Goal: Obtain resource: Download file/media

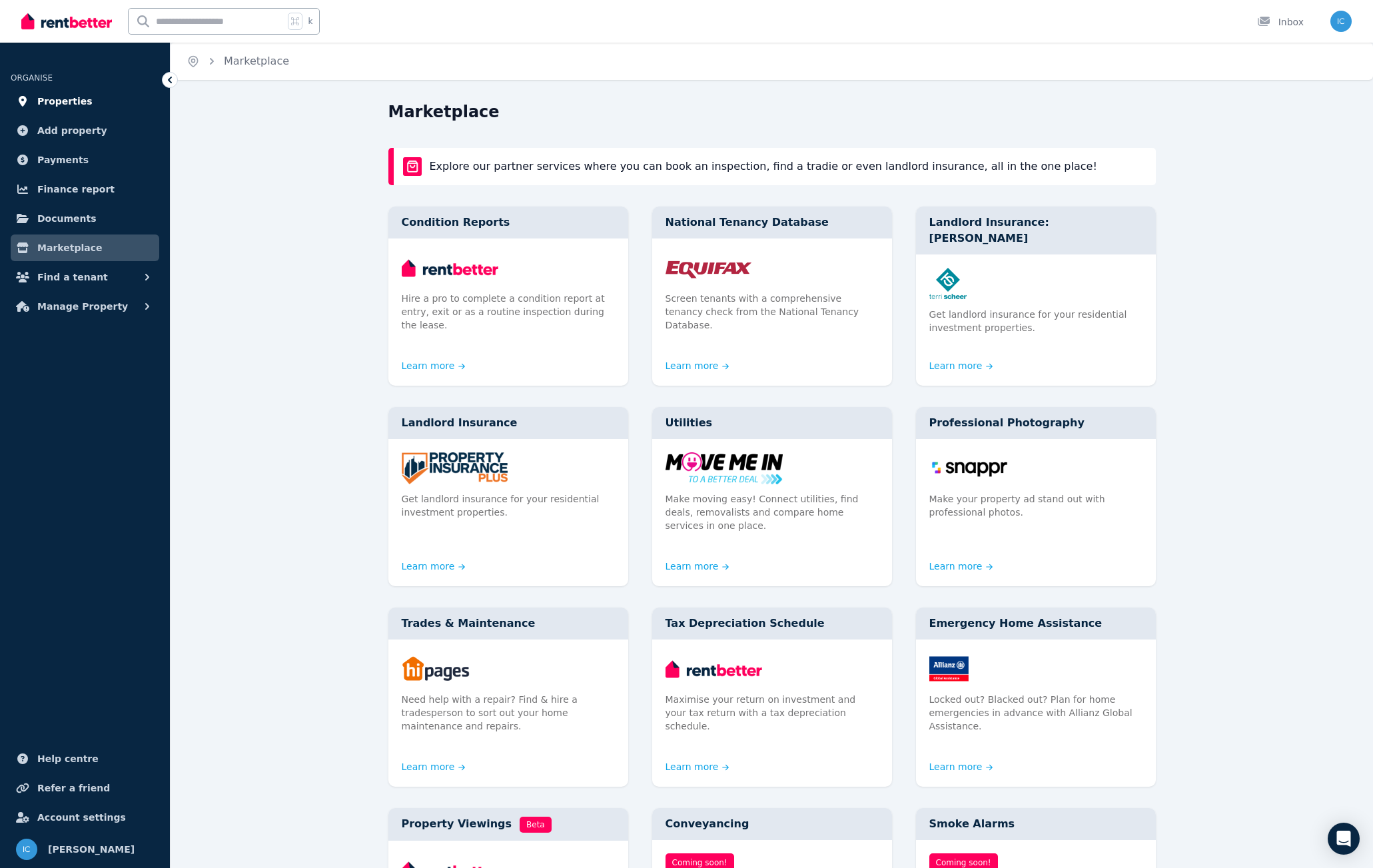
click at [54, 96] on span "Properties" at bounding box center [65, 101] width 56 height 16
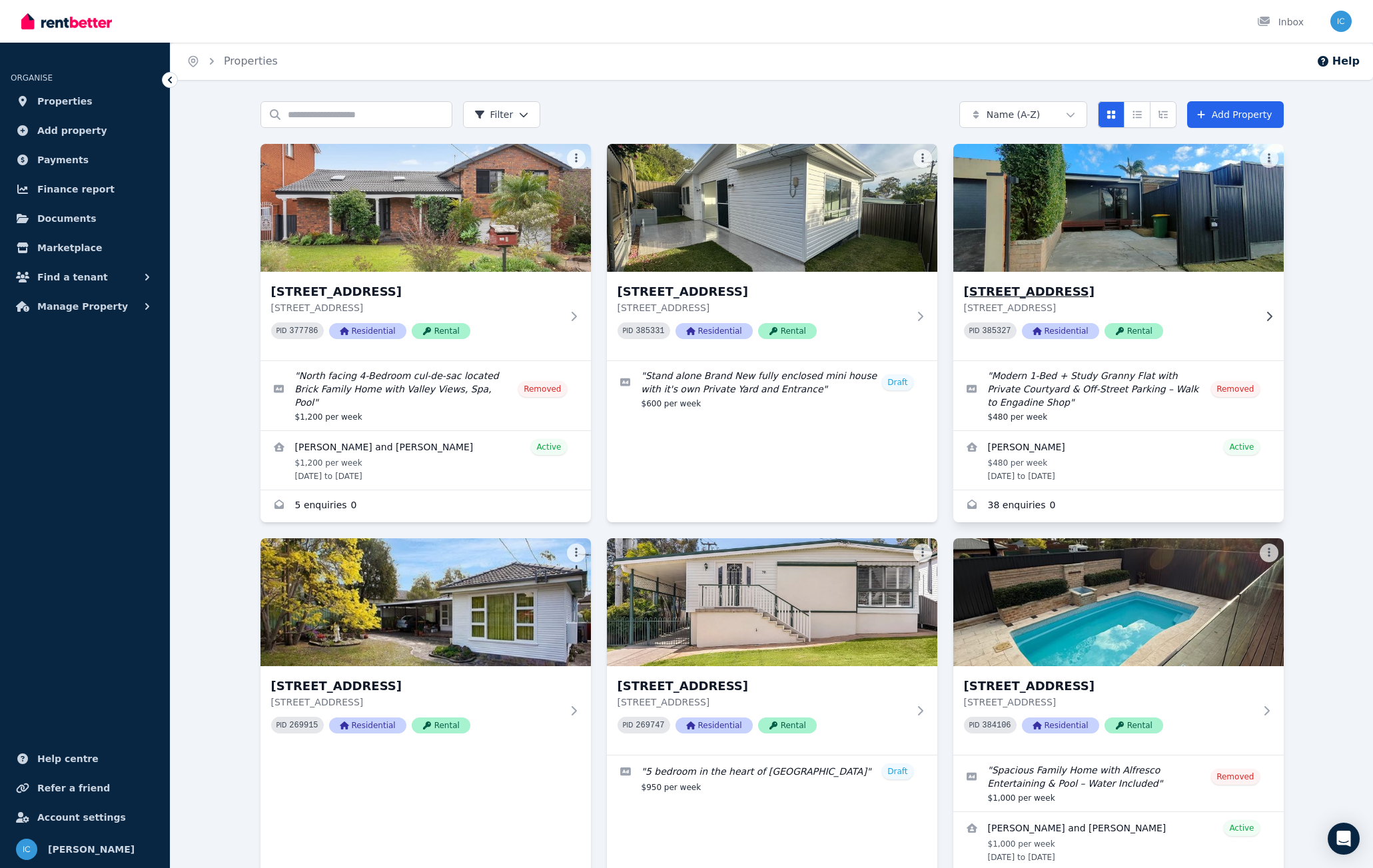
click at [1070, 255] on img at bounding box center [1118, 207] width 347 height 134
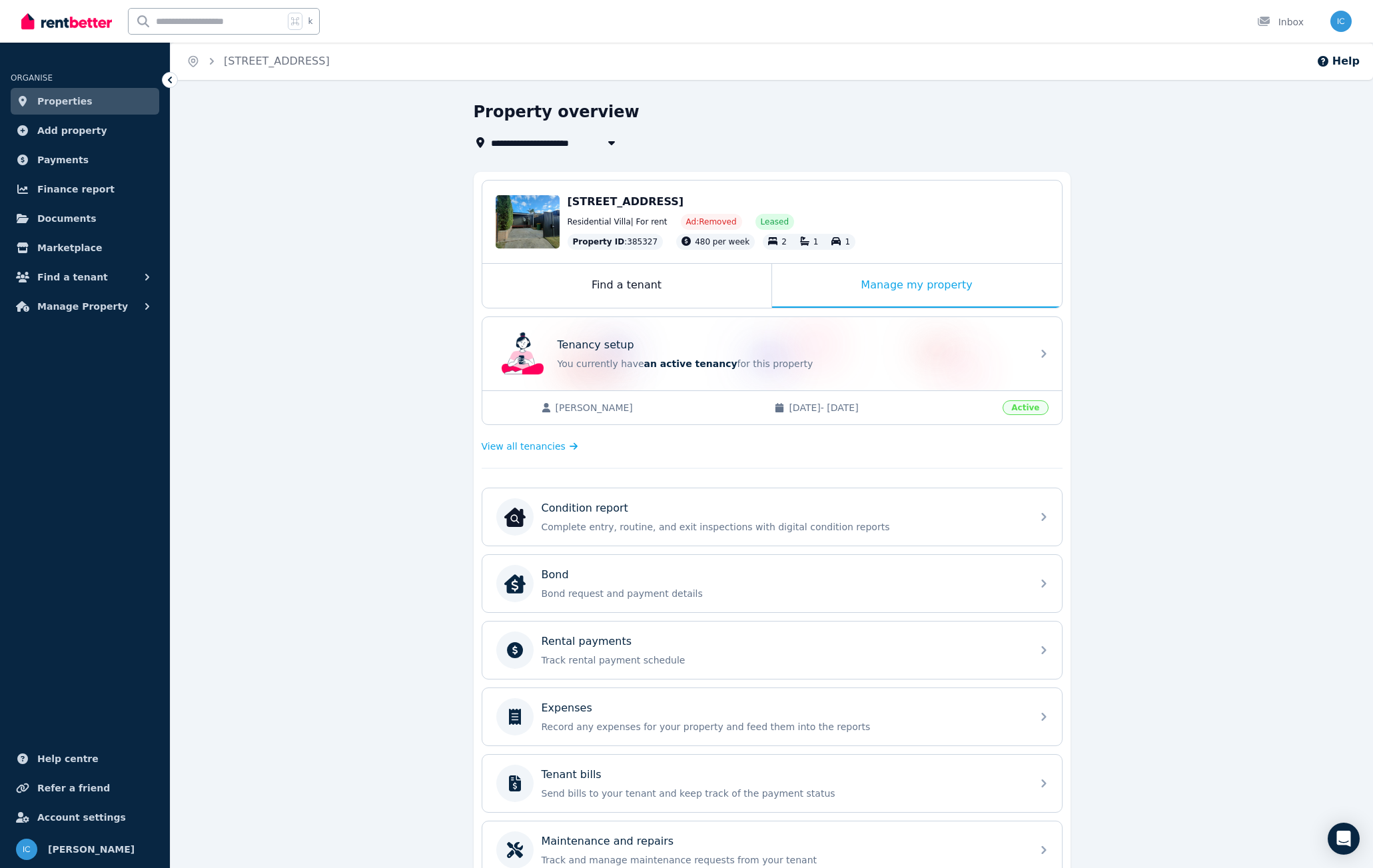
click at [709, 418] on div "[PERSON_NAME] [DATE] - [DATE] Active" at bounding box center [772, 407] width 579 height 34
click at [507, 449] on span "View all tenancies" at bounding box center [523, 446] width 84 height 13
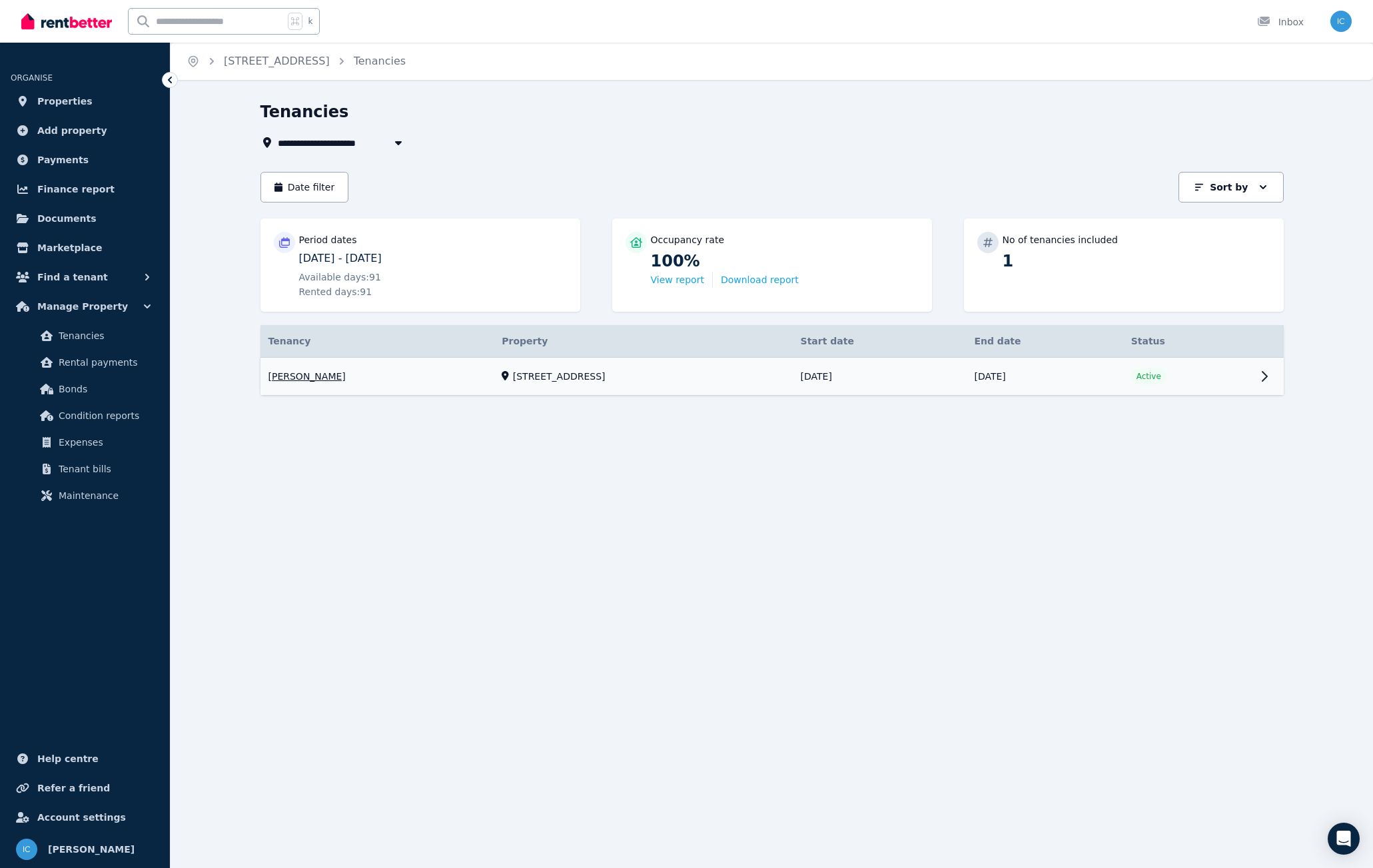
click at [571, 372] on link "View property details" at bounding box center [772, 376] width 1023 height 38
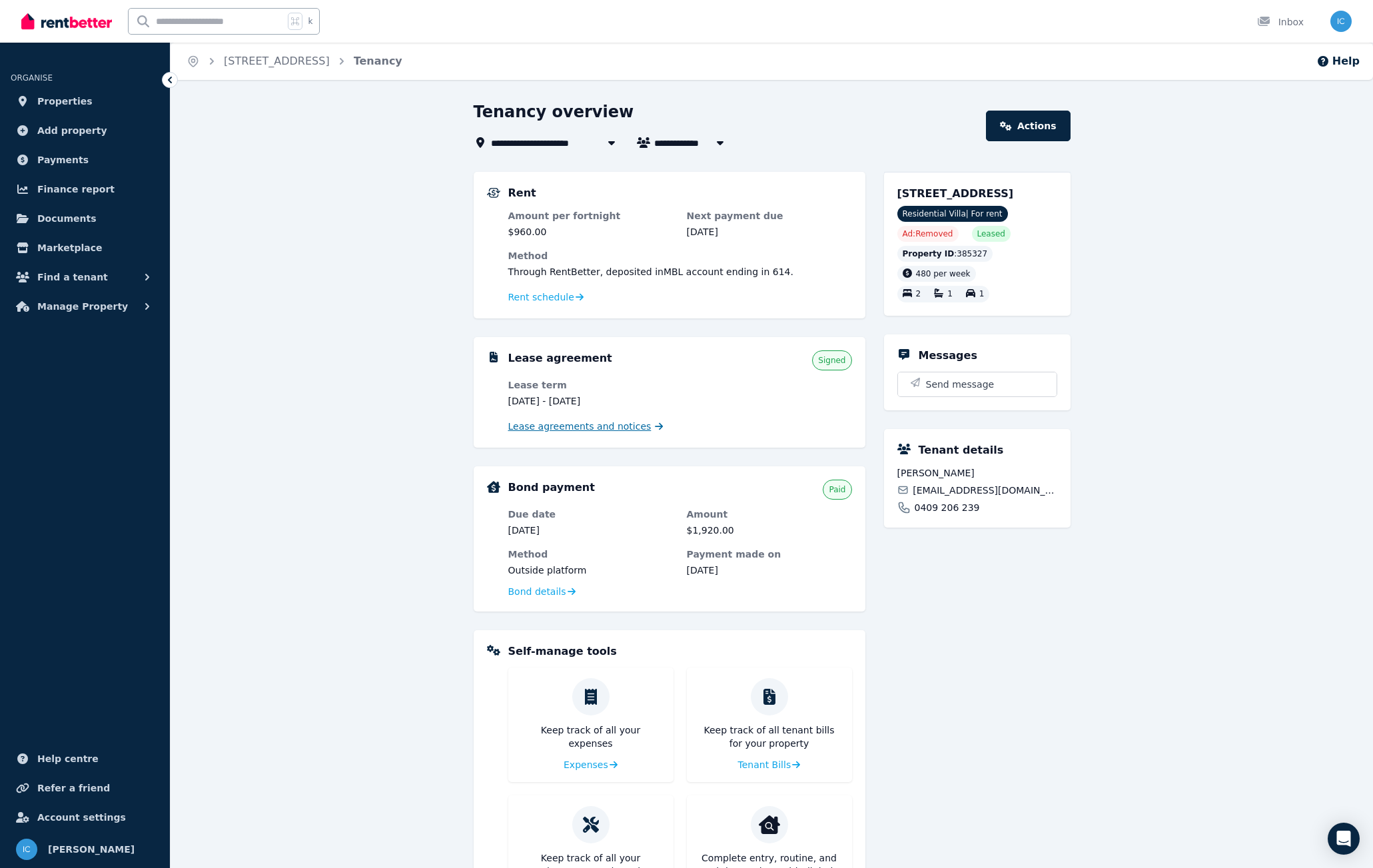
click at [592, 427] on span "Lease agreements and notices" at bounding box center [579, 426] width 143 height 13
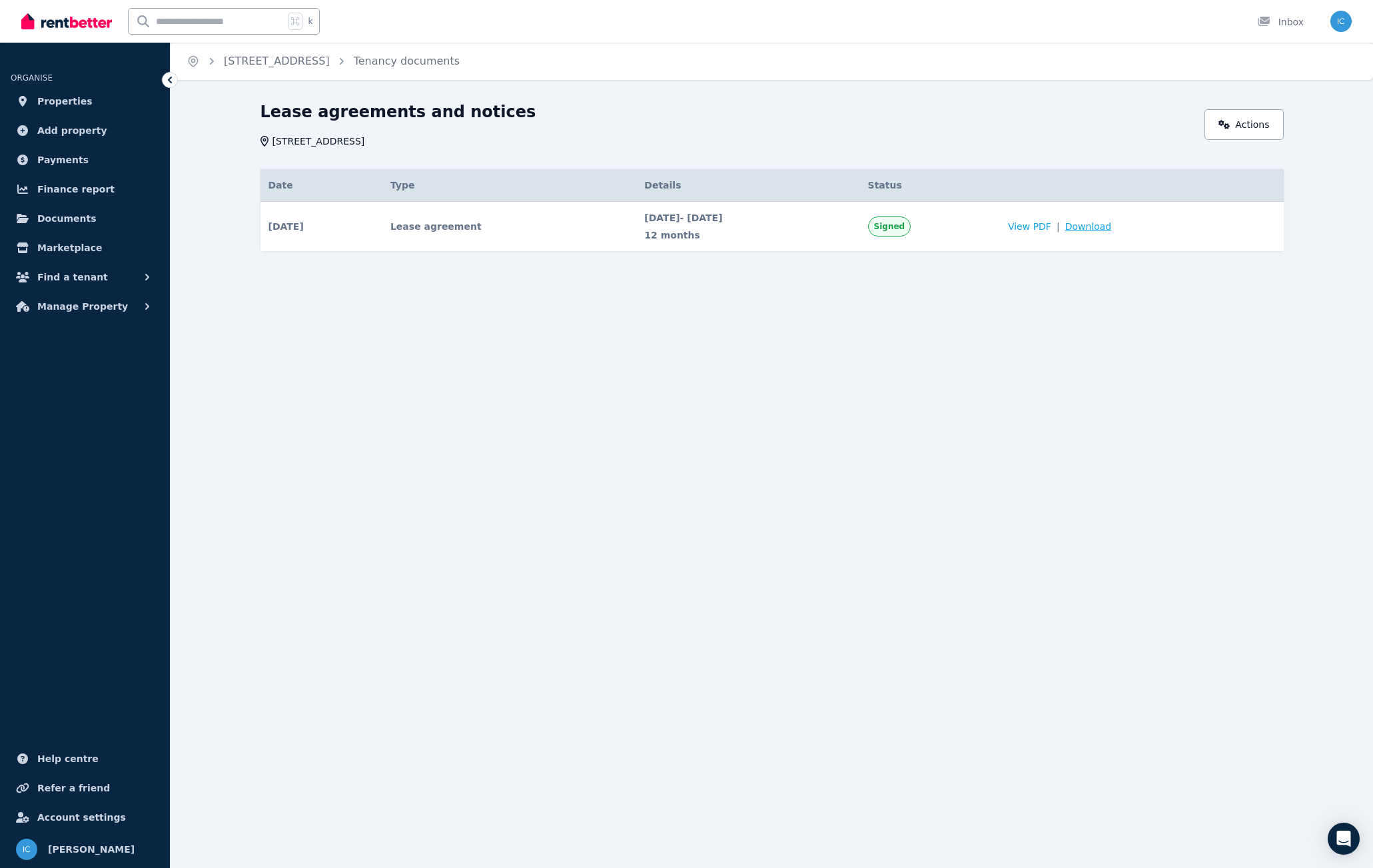
click at [1109, 225] on span "Download" at bounding box center [1089, 225] width 47 height 13
